Goal: Participate in discussion

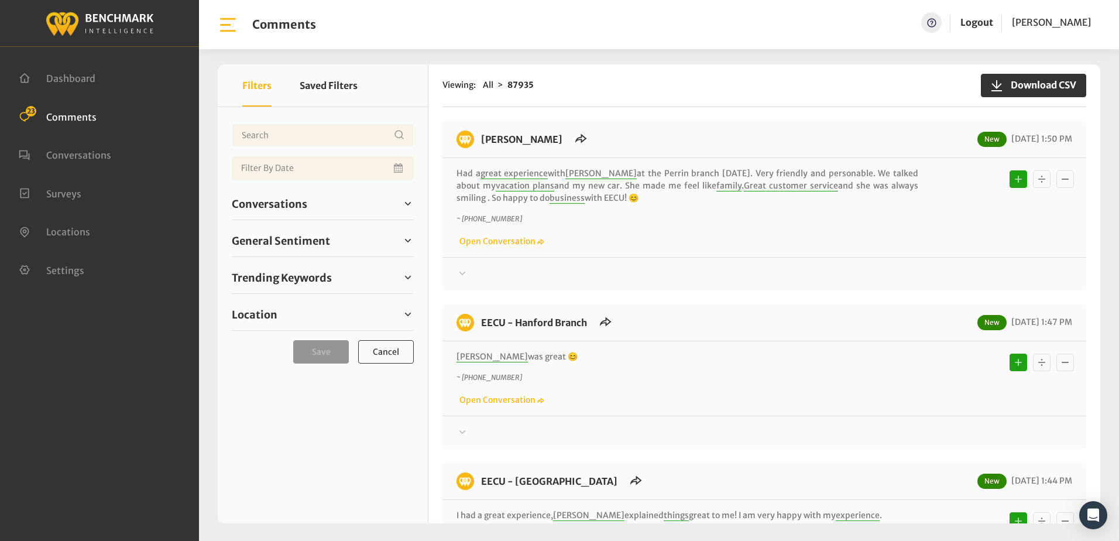
click at [645, 136] on div "[PERSON_NAME] New [DATE] 1:50 PM" at bounding box center [764, 145] width 644 height 28
